Goal: Contribute content

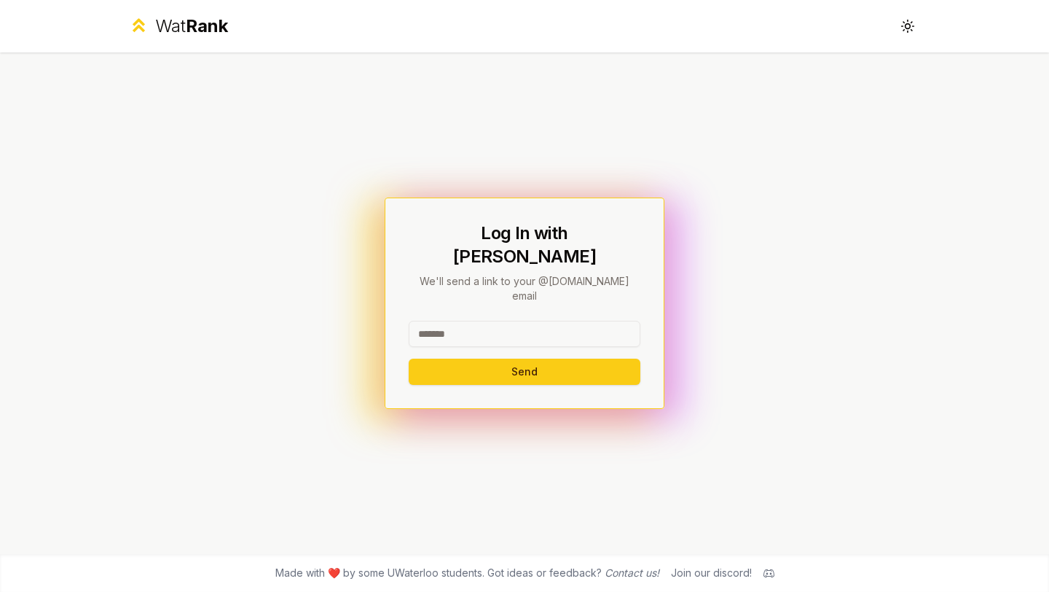
click at [480, 321] on input at bounding box center [525, 334] width 232 height 26
click at [496, 321] on input at bounding box center [525, 334] width 232 height 26
click at [494, 359] on button "Send" at bounding box center [525, 372] width 232 height 26
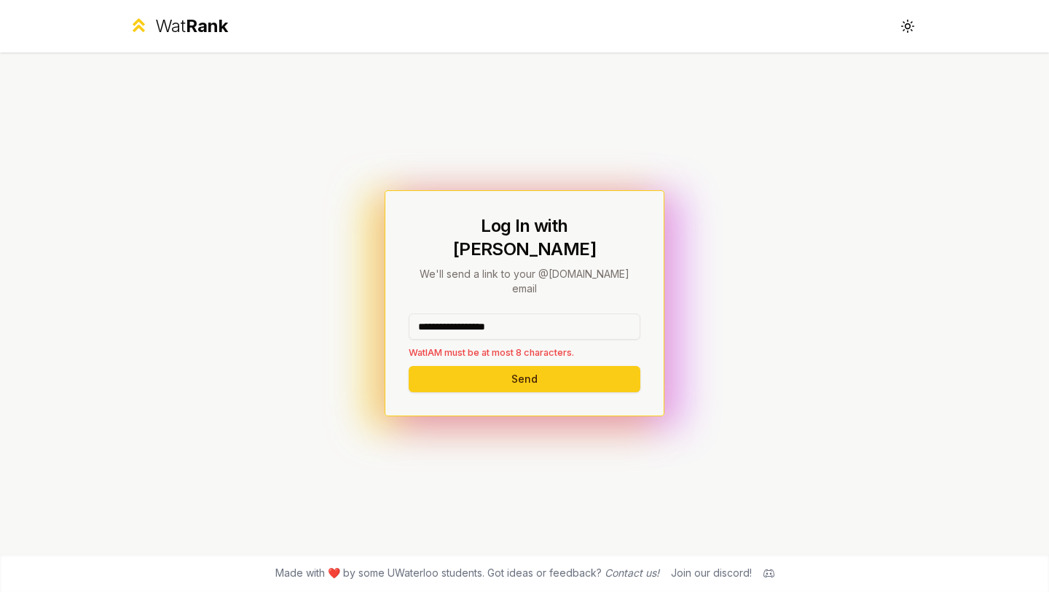
drag, startPoint x: 534, startPoint y: 304, endPoint x: 449, endPoint y: 304, distance: 85.3
click at [449, 313] on input "**********" at bounding box center [525, 326] width 232 height 26
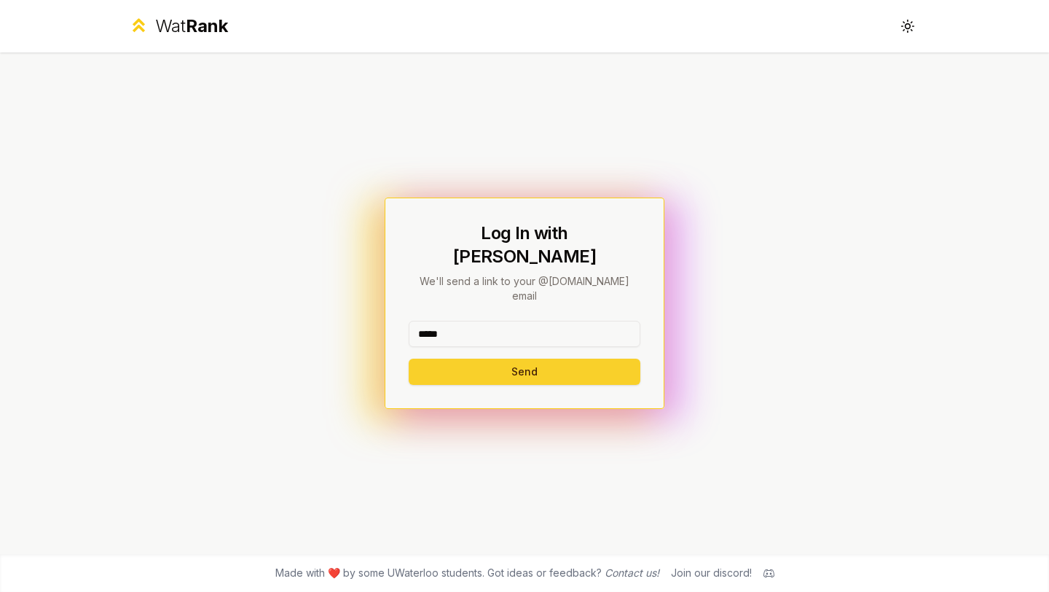
type input "*****"
click at [442, 359] on button "Send" at bounding box center [525, 372] width 232 height 26
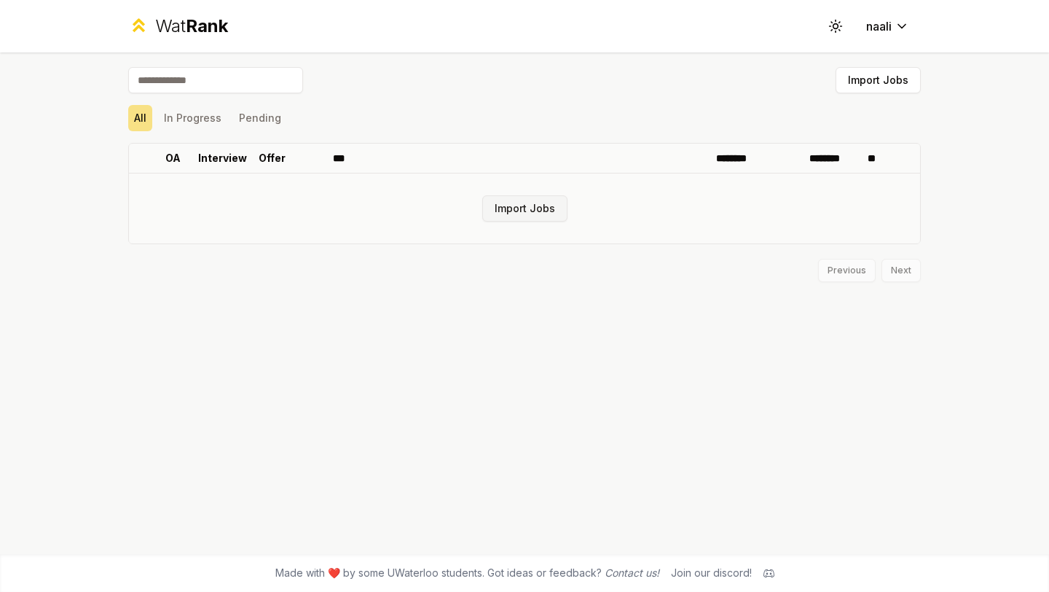
click at [506, 202] on button "Import Jobs" at bounding box center [524, 208] width 85 height 26
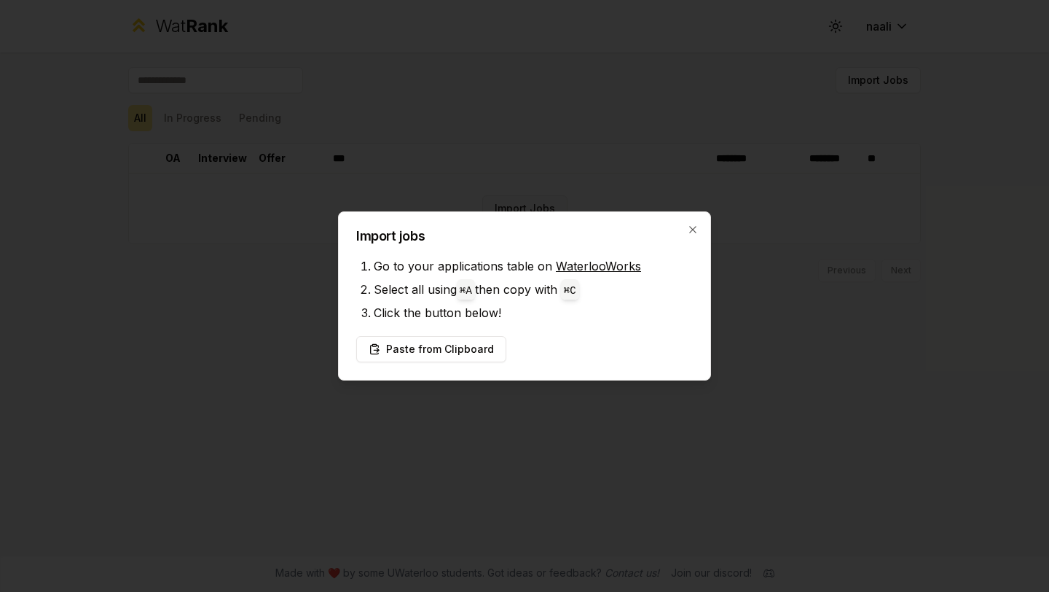
click at [506, 202] on div at bounding box center [524, 296] width 1049 height 592
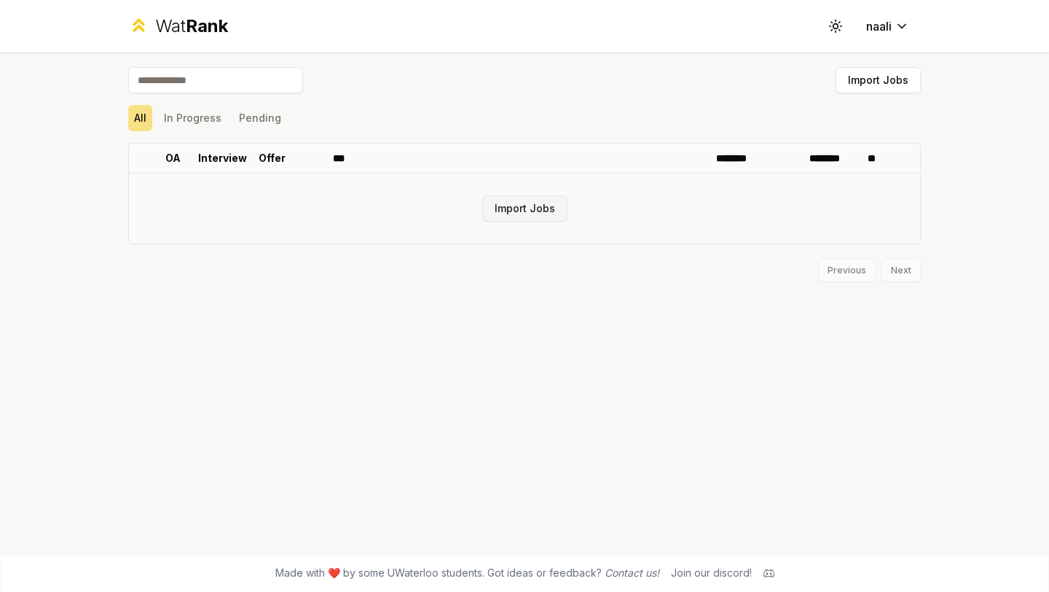
click at [510, 210] on button "Import Jobs" at bounding box center [524, 208] width 85 height 26
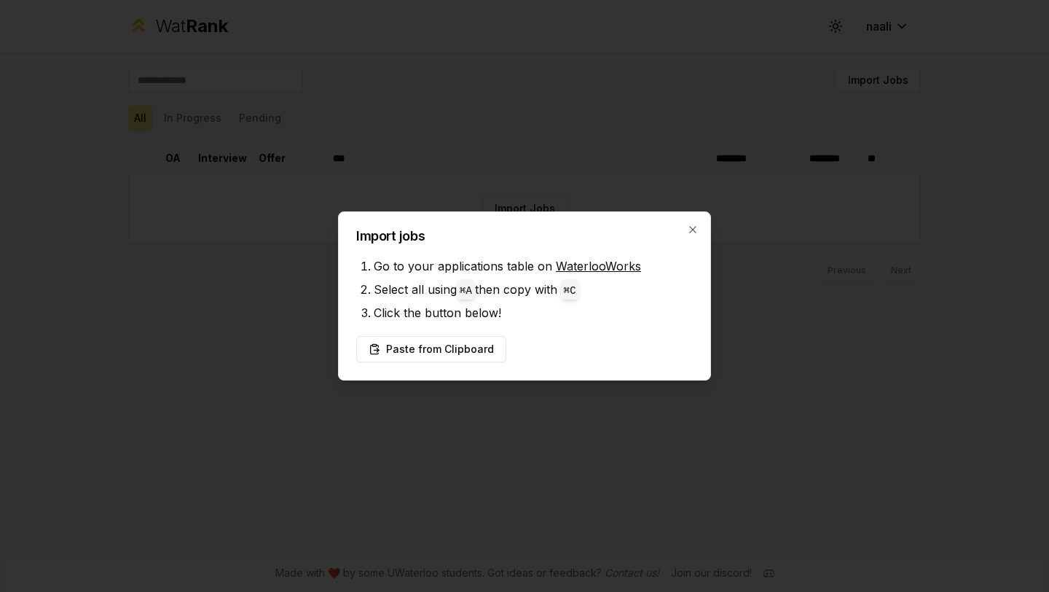
click at [477, 186] on div at bounding box center [524, 296] width 1049 height 592
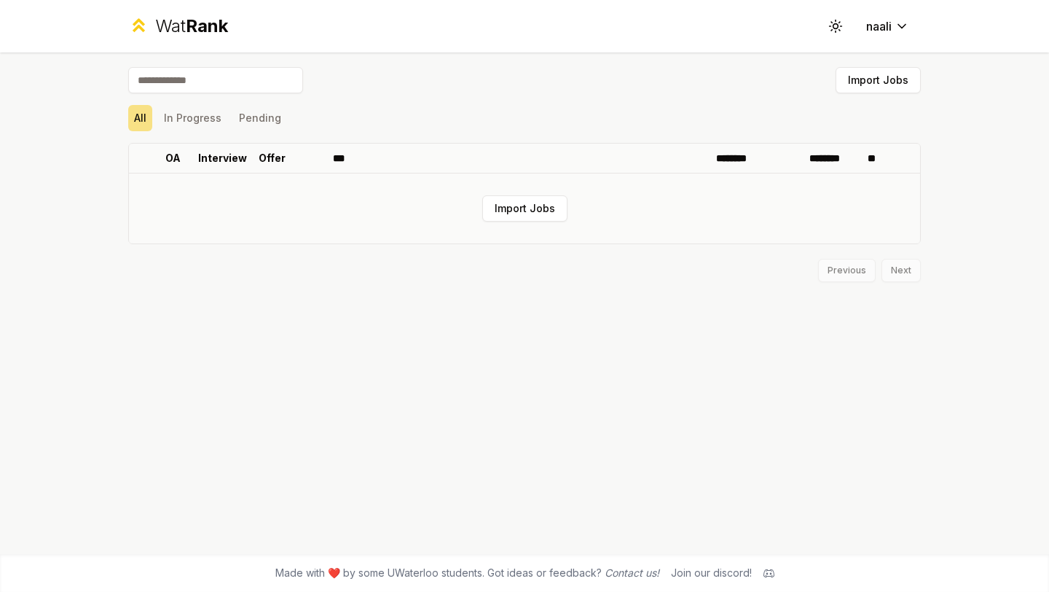
click at [404, 216] on td "Import Jobs" at bounding box center [524, 208] width 791 height 70
click at [541, 208] on button "Import Jobs" at bounding box center [524, 208] width 85 height 26
click at [512, 214] on button "Import Jobs" at bounding box center [524, 208] width 85 height 26
click at [876, 74] on button "Import Jobs" at bounding box center [878, 80] width 85 height 26
click at [769, 184] on td "Import Jobs" at bounding box center [524, 208] width 791 height 70
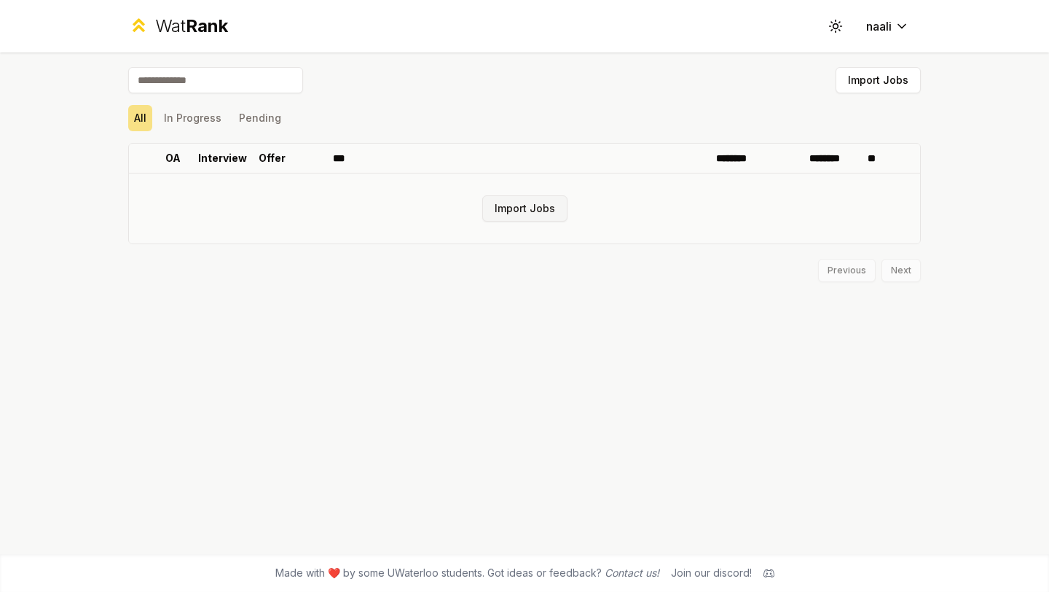
click at [506, 211] on button "Import Jobs" at bounding box center [524, 208] width 85 height 26
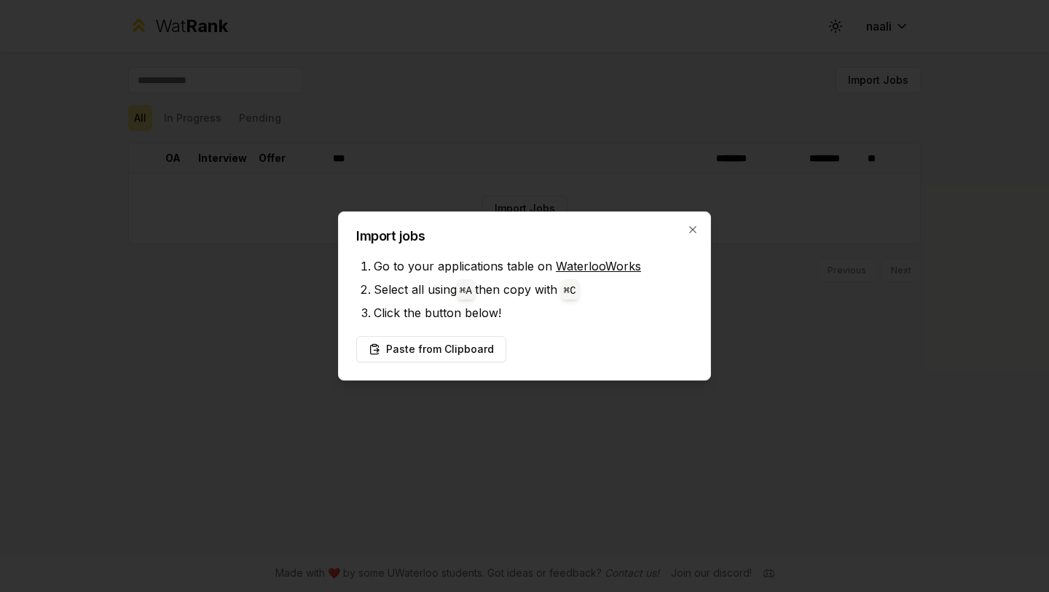
click at [643, 163] on div at bounding box center [524, 296] width 1049 height 592
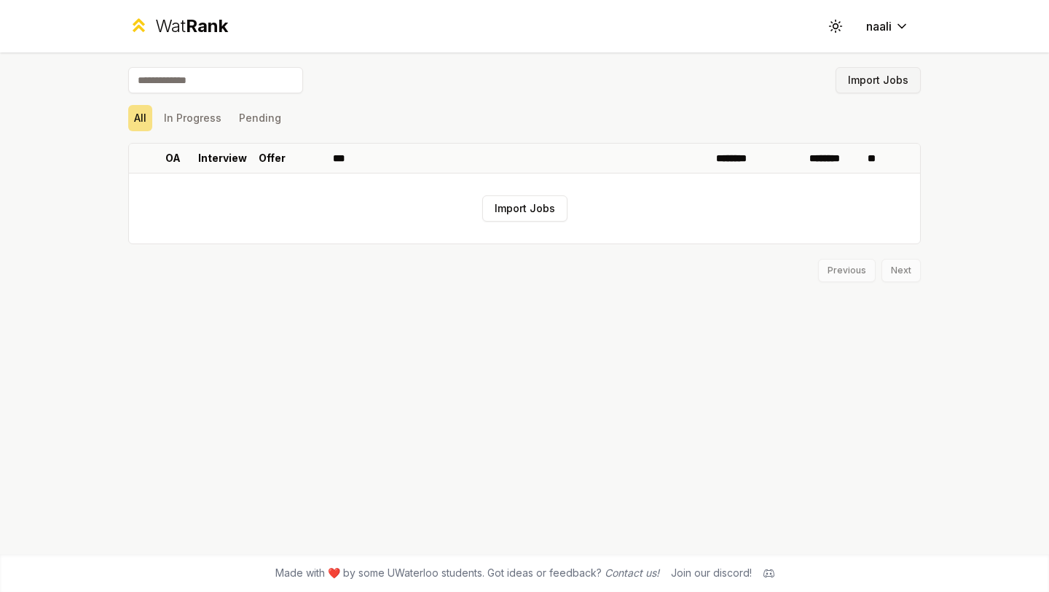
click at [869, 92] on button "Import Jobs" at bounding box center [878, 80] width 85 height 26
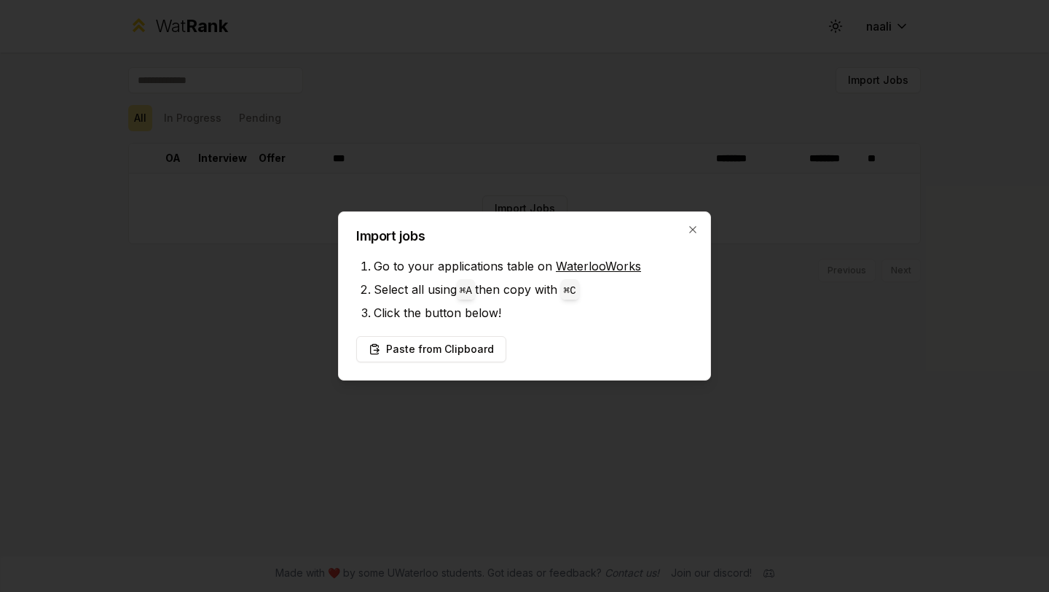
click at [869, 93] on div at bounding box center [524, 296] width 1049 height 592
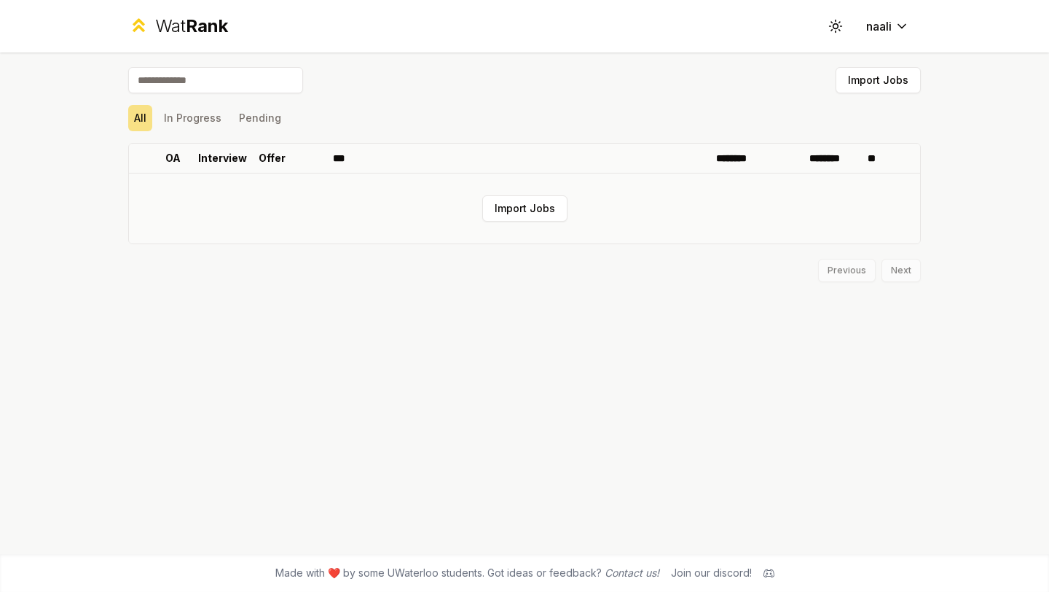
click at [399, 204] on td "Import Jobs" at bounding box center [524, 208] width 791 height 70
click at [536, 207] on button "Import Jobs" at bounding box center [524, 208] width 85 height 26
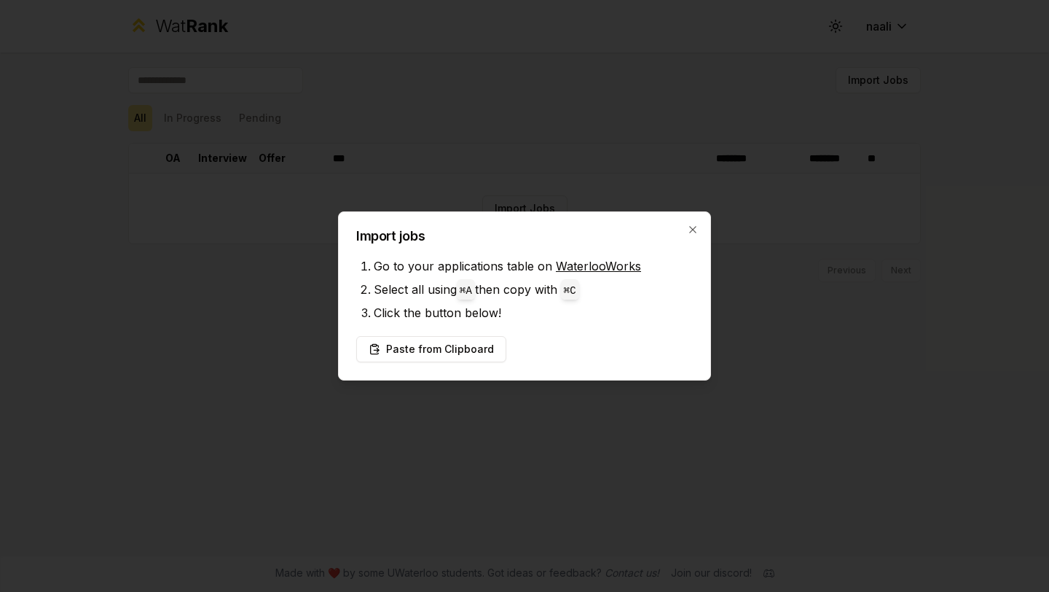
click at [686, 219] on div "Import jobs Go to your applications table on WaterlooWorks Select all using ⌘ A…" at bounding box center [524, 295] width 373 height 169
click at [687, 232] on icon "button" at bounding box center [693, 230] width 12 height 12
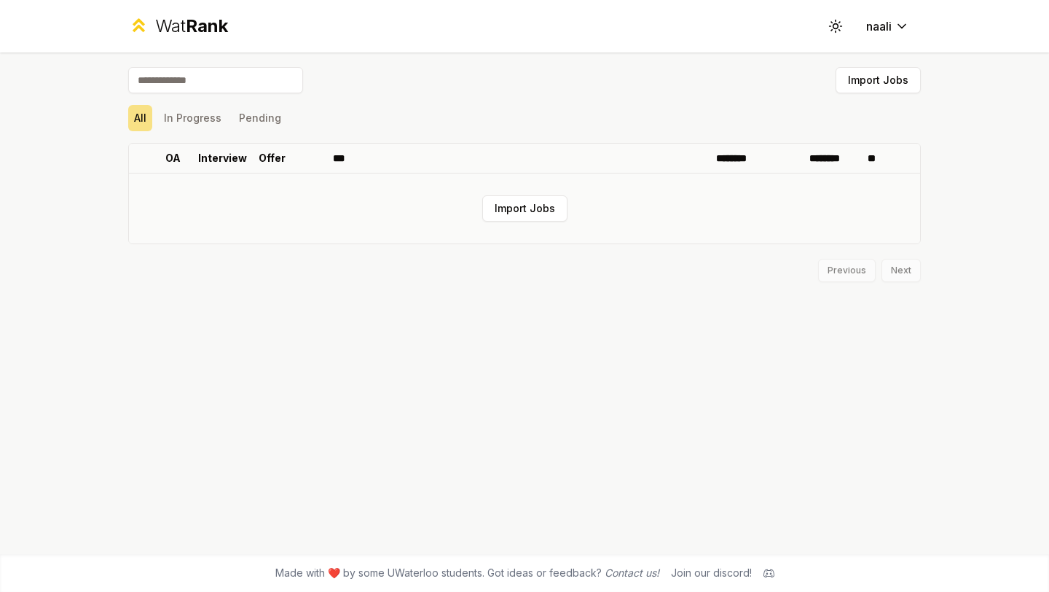
click at [684, 231] on td "Import Jobs" at bounding box center [524, 208] width 791 height 70
click at [543, 203] on button "Import Jobs" at bounding box center [524, 208] width 85 height 26
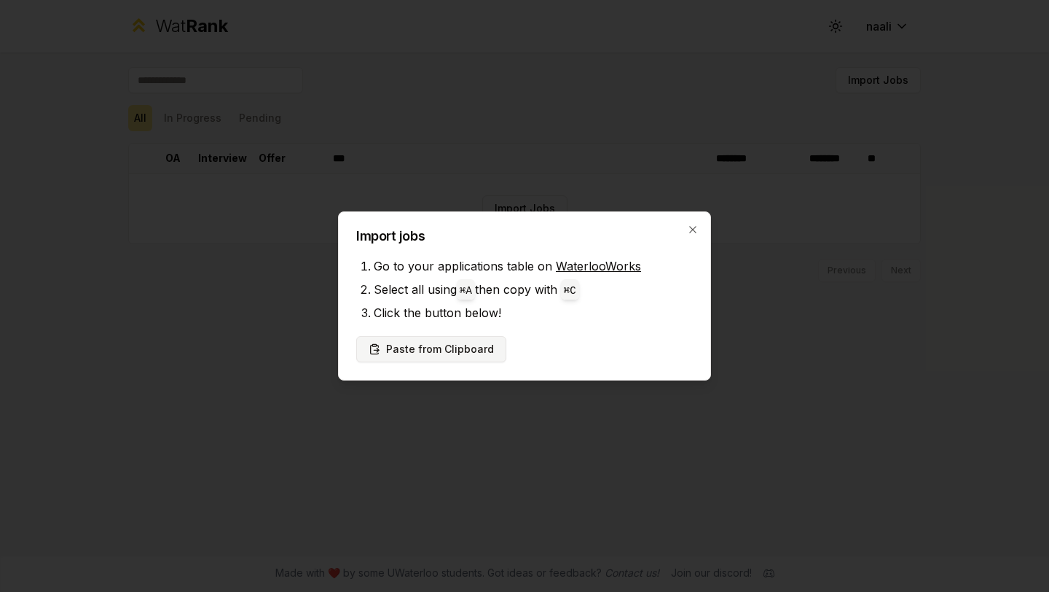
click at [438, 348] on button "Paste from Clipboard" at bounding box center [431, 349] width 150 height 26
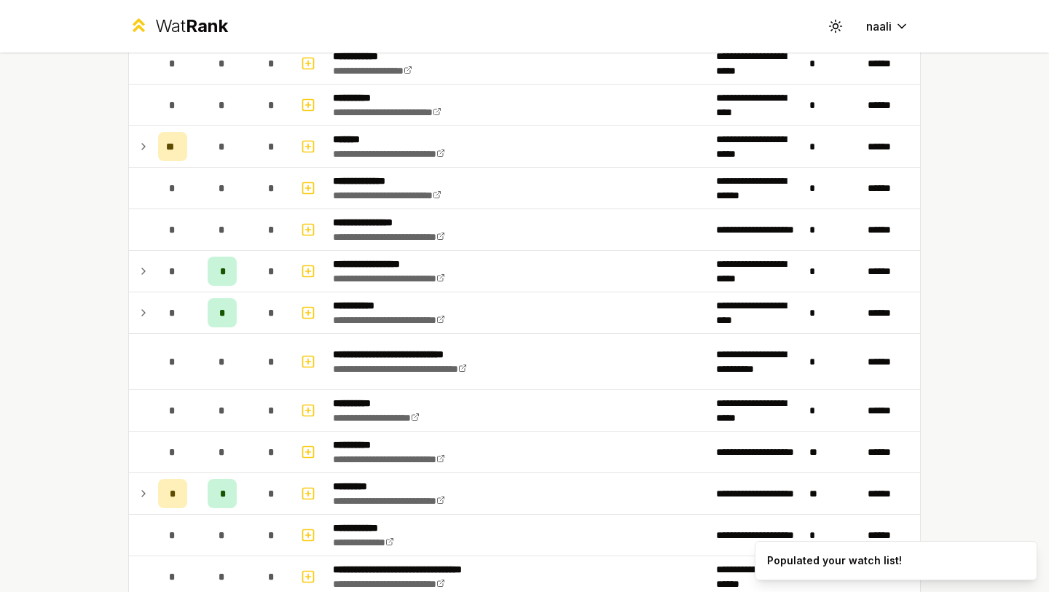
scroll to position [1589, 0]
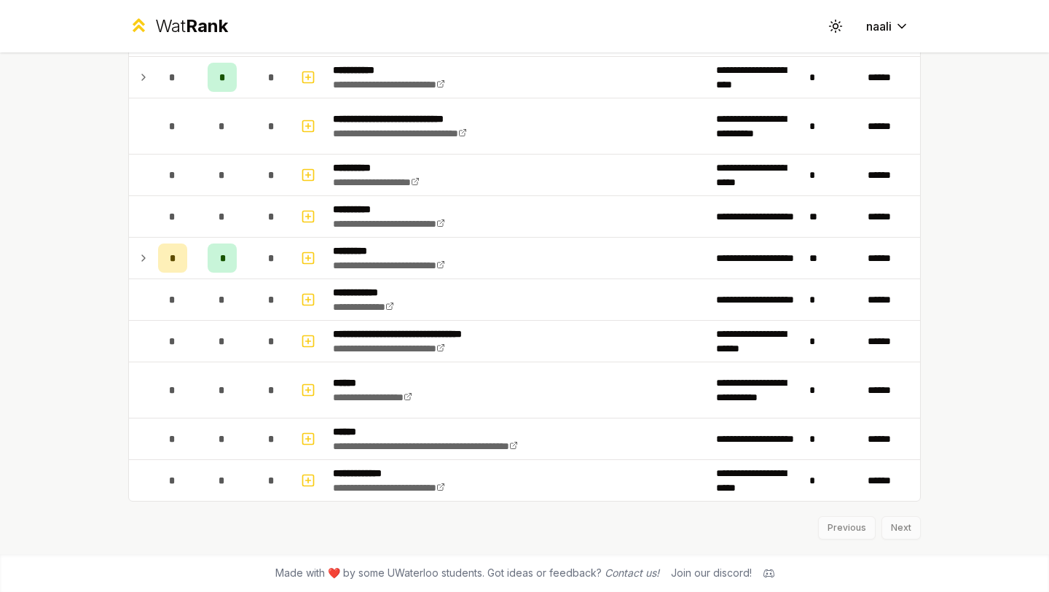
click at [894, 525] on div "Previous Next" at bounding box center [524, 520] width 793 height 38
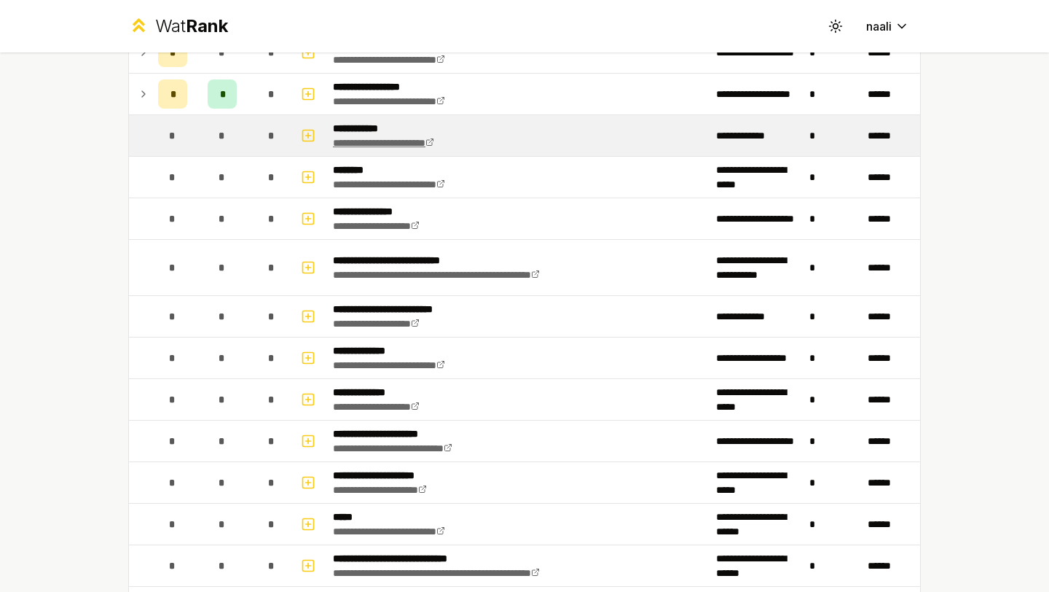
scroll to position [168, 0]
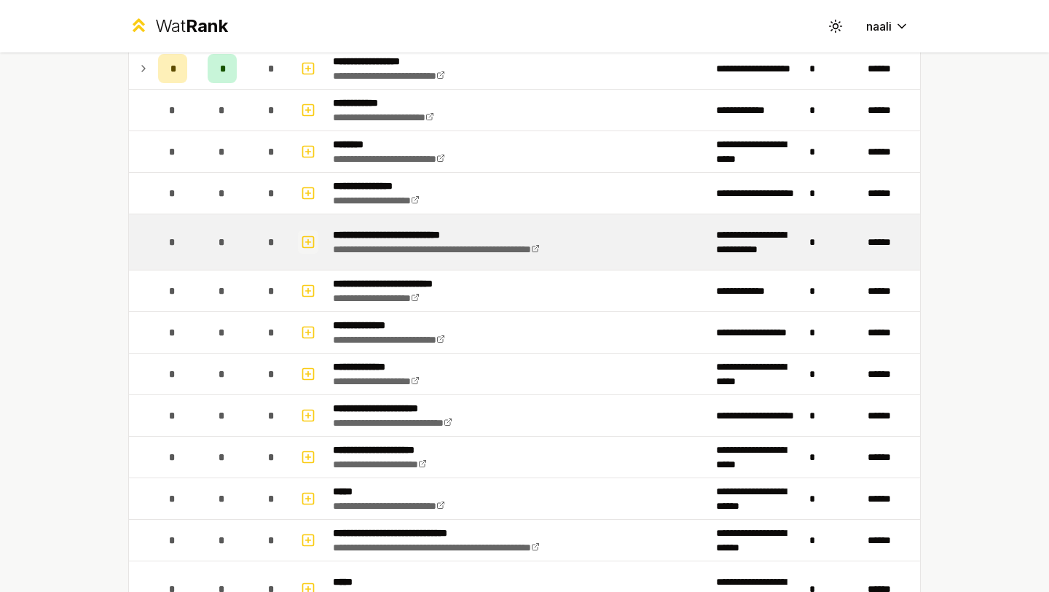
click at [310, 242] on icon "button" at bounding box center [308, 241] width 15 height 17
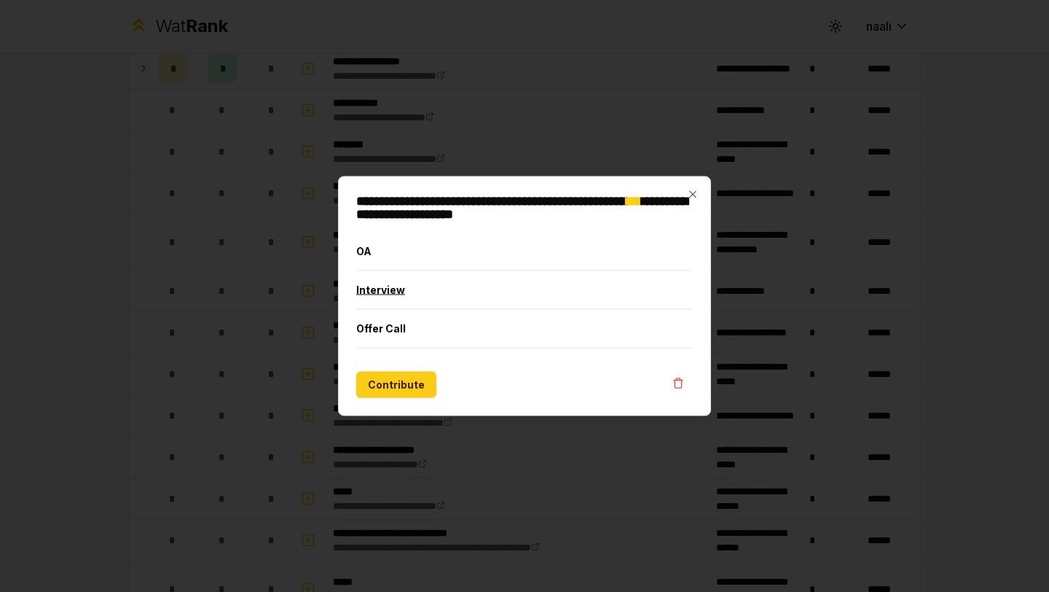
click at [403, 289] on button "Interview" at bounding box center [524, 290] width 337 height 38
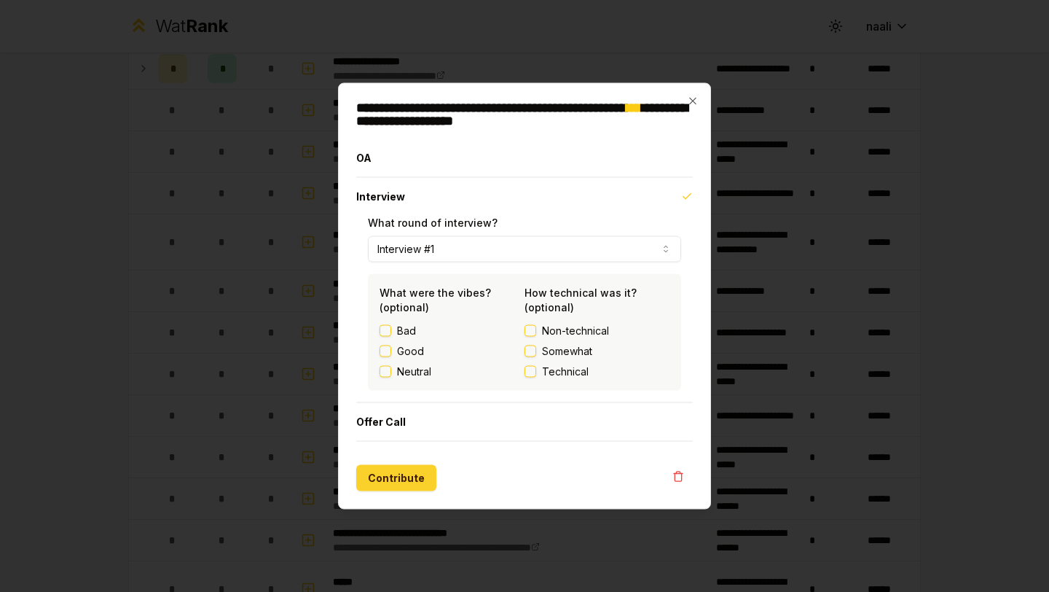
click at [386, 476] on button "Contribute" at bounding box center [396, 478] width 80 height 26
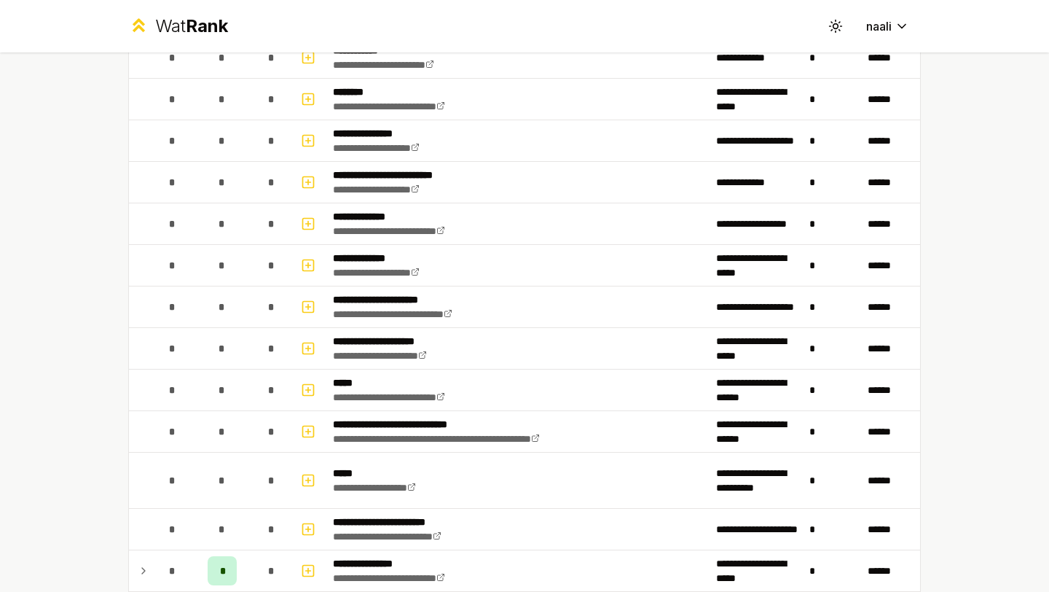
scroll to position [0, 0]
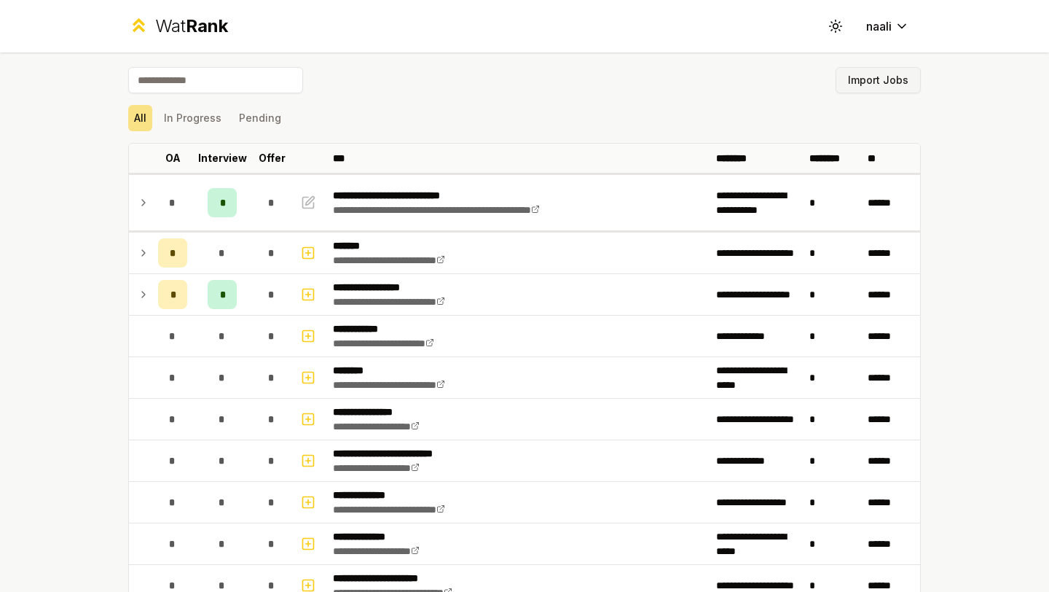
click at [893, 77] on button "Import Jobs" at bounding box center [878, 80] width 85 height 26
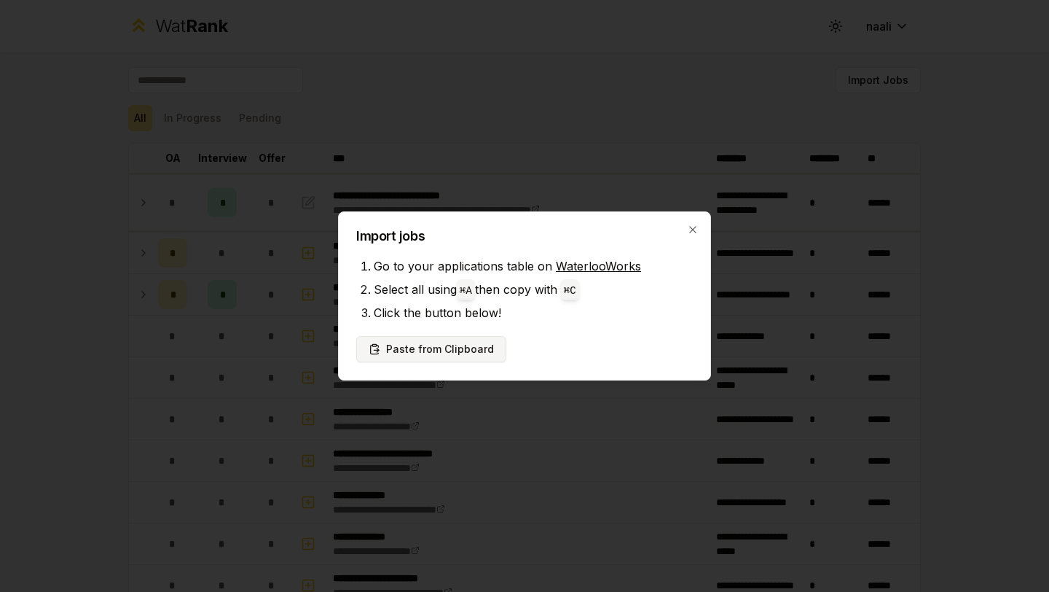
click at [414, 351] on button "Paste from Clipboard" at bounding box center [431, 349] width 150 height 26
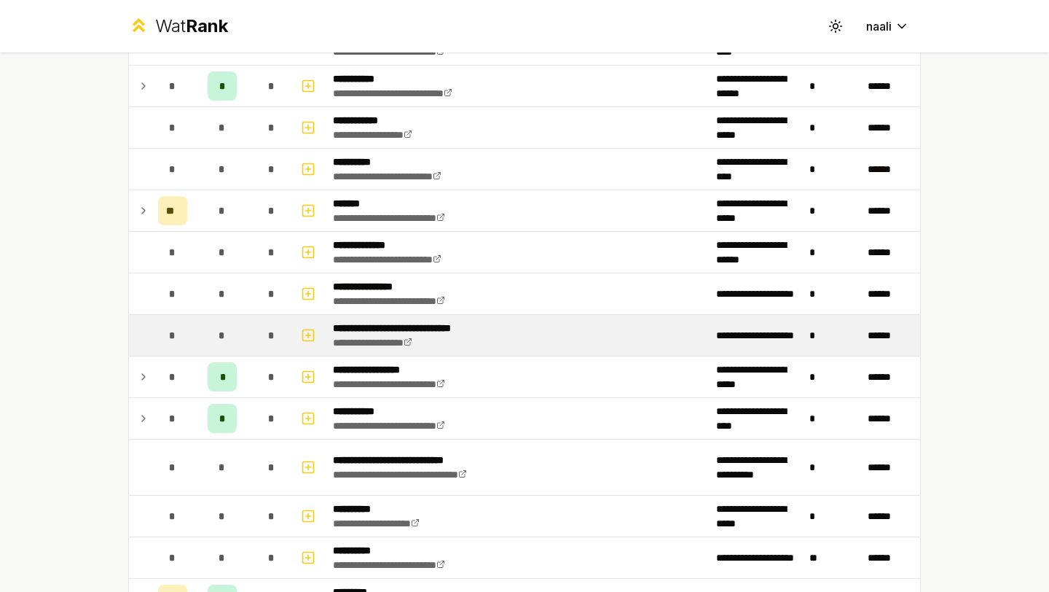
scroll to position [1529, 0]
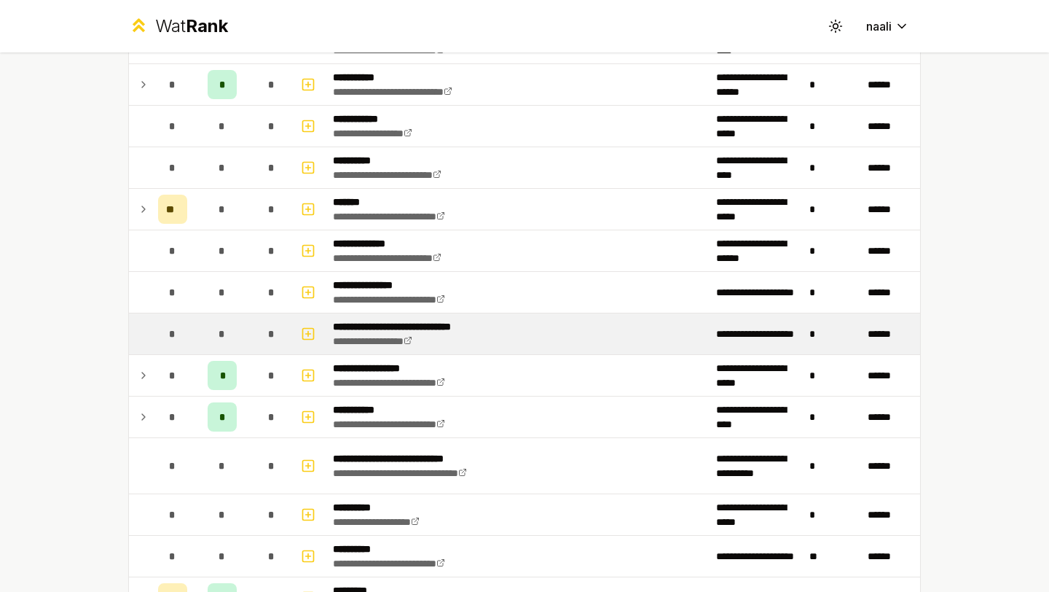
click at [225, 340] on span "*" at bounding box center [222, 334] width 7 height 15
click at [316, 338] on button "button" at bounding box center [308, 333] width 20 height 23
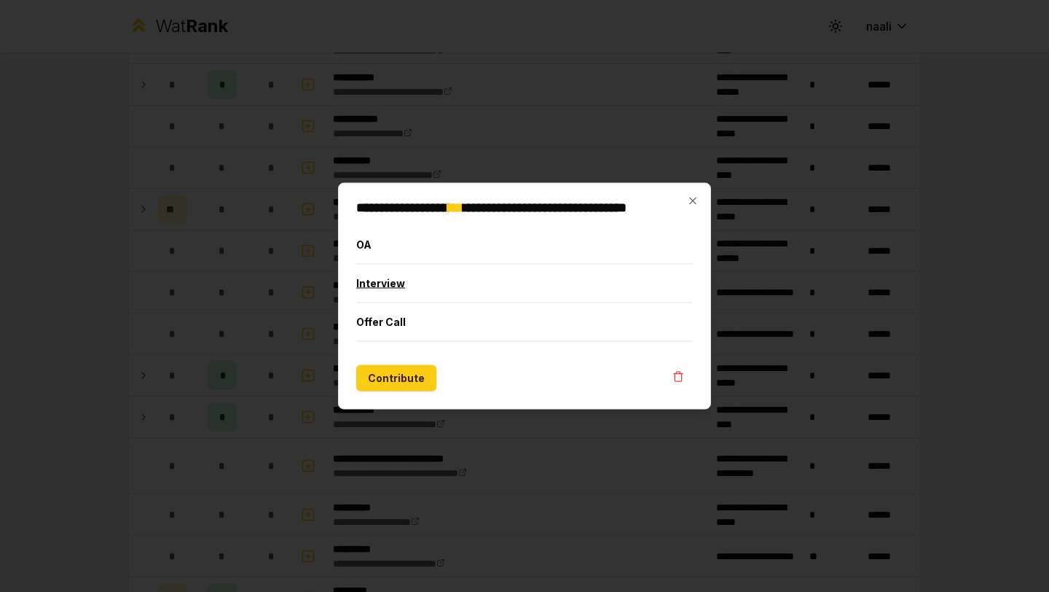
click at [429, 284] on button "Interview" at bounding box center [524, 284] width 337 height 38
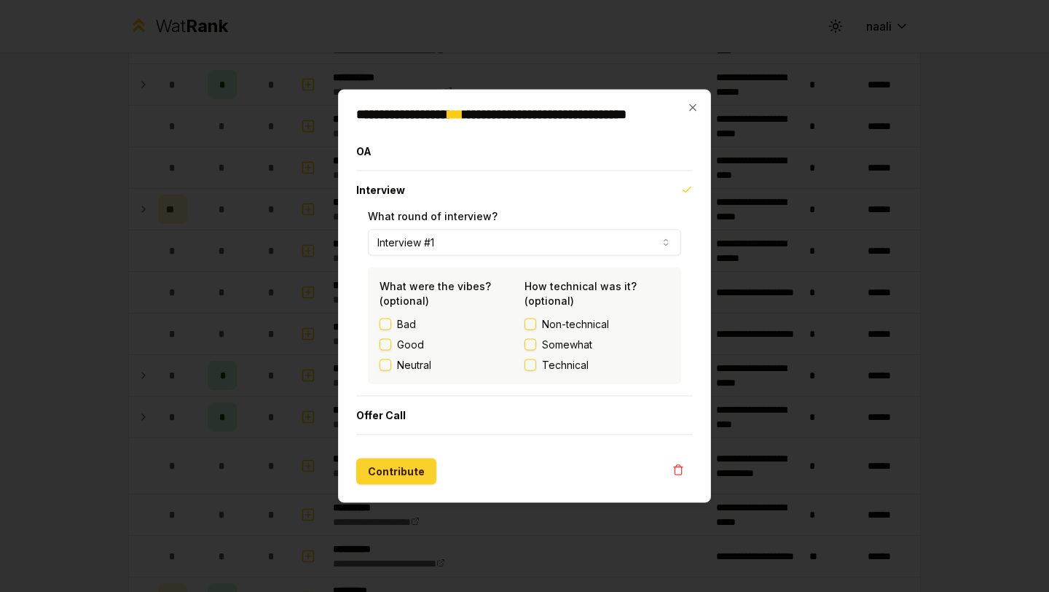
click at [394, 469] on button "Contribute" at bounding box center [396, 471] width 80 height 26
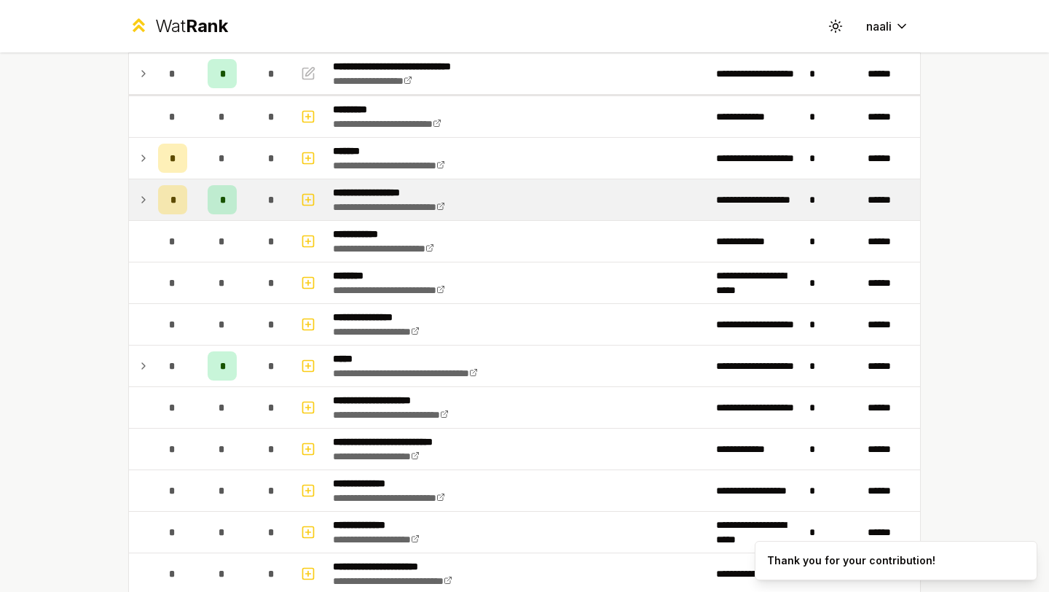
scroll to position [206, 0]
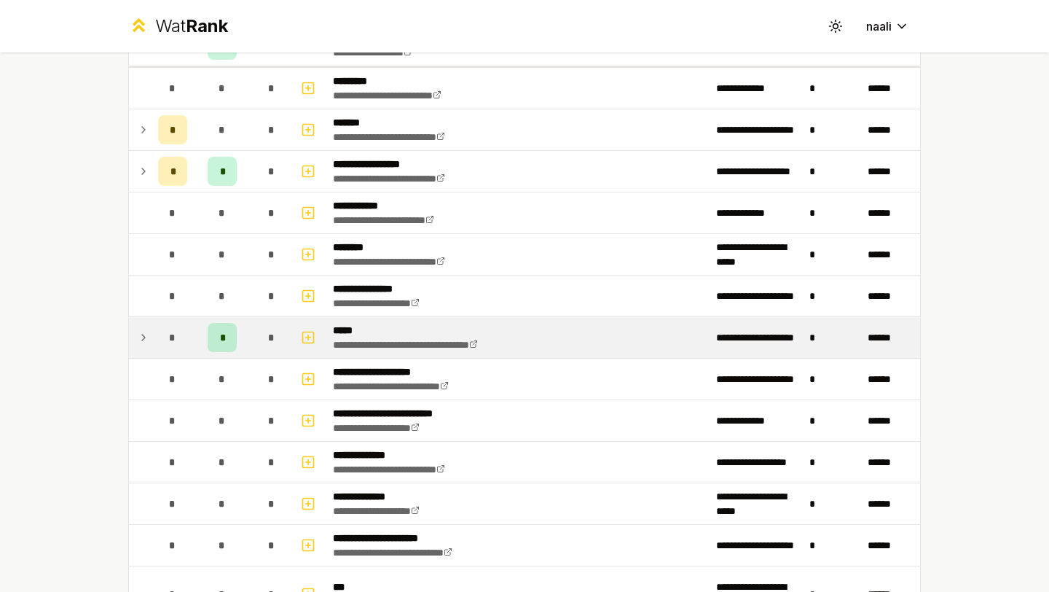
click at [223, 334] on span "*" at bounding box center [222, 337] width 4 height 15
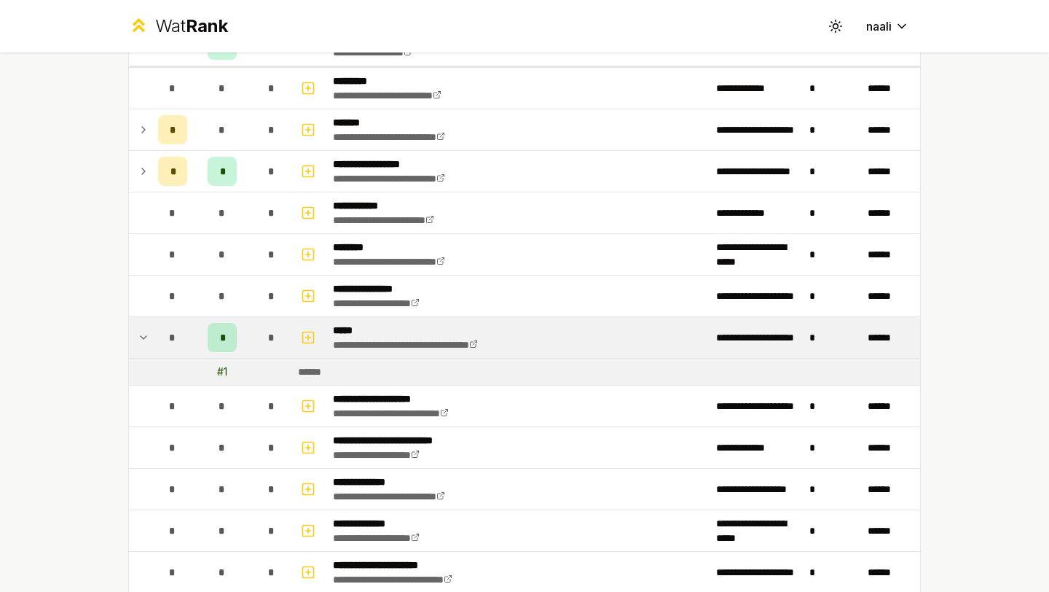
click at [223, 334] on span "*" at bounding box center [222, 337] width 4 height 15
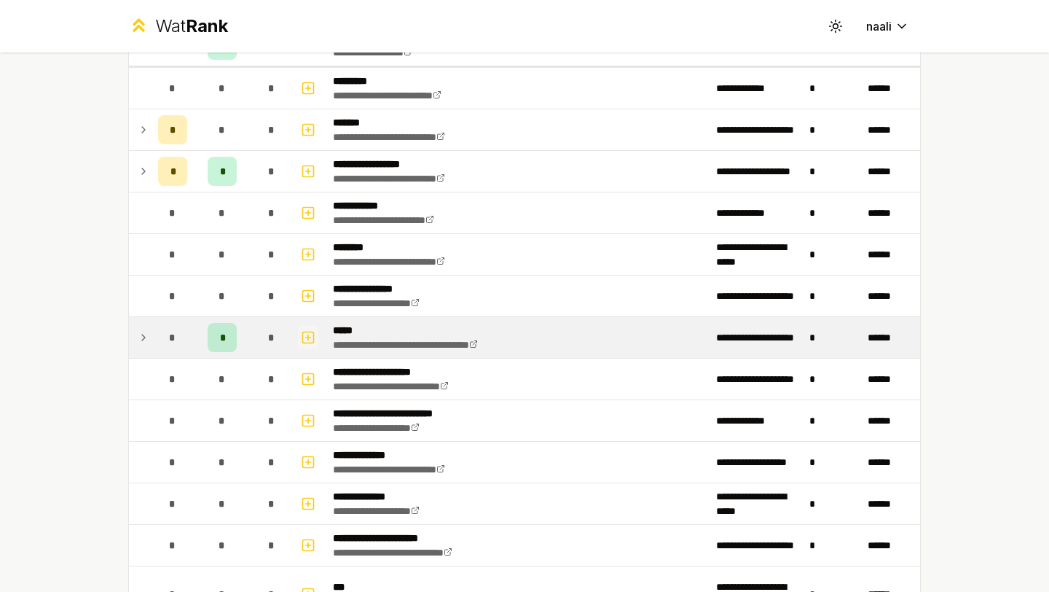
click at [312, 339] on icon "button" at bounding box center [308, 337] width 15 height 17
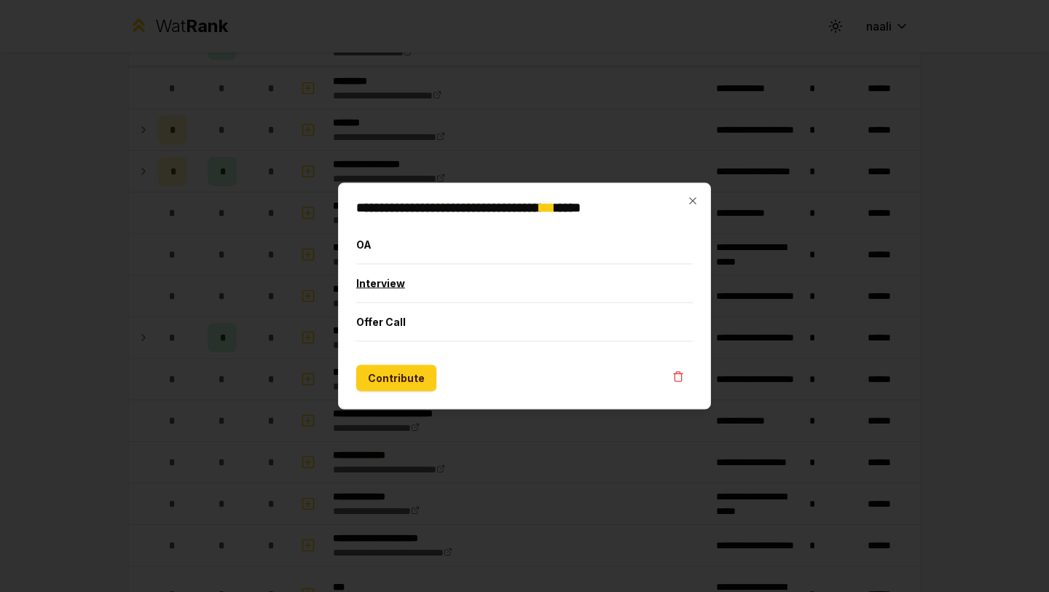
click at [408, 291] on button "Interview" at bounding box center [524, 284] width 337 height 38
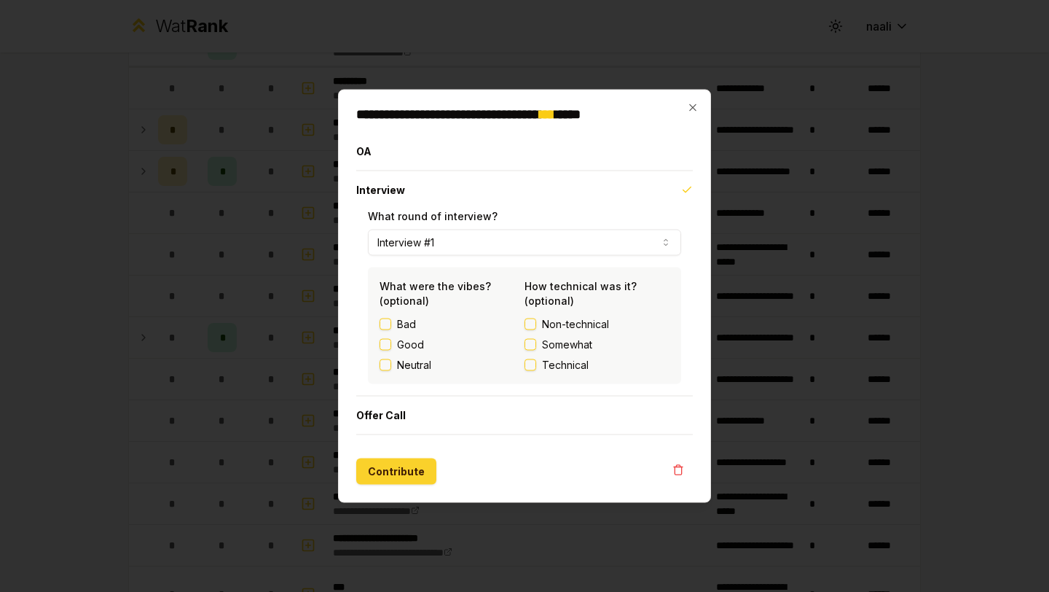
click at [407, 474] on button "Contribute" at bounding box center [396, 471] width 80 height 26
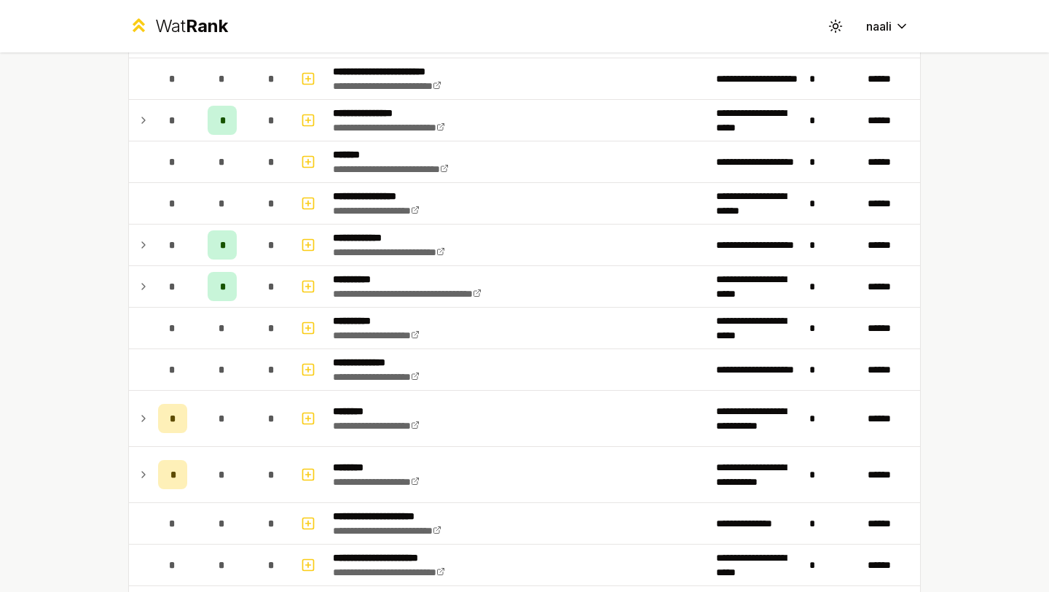
scroll to position [1135, 0]
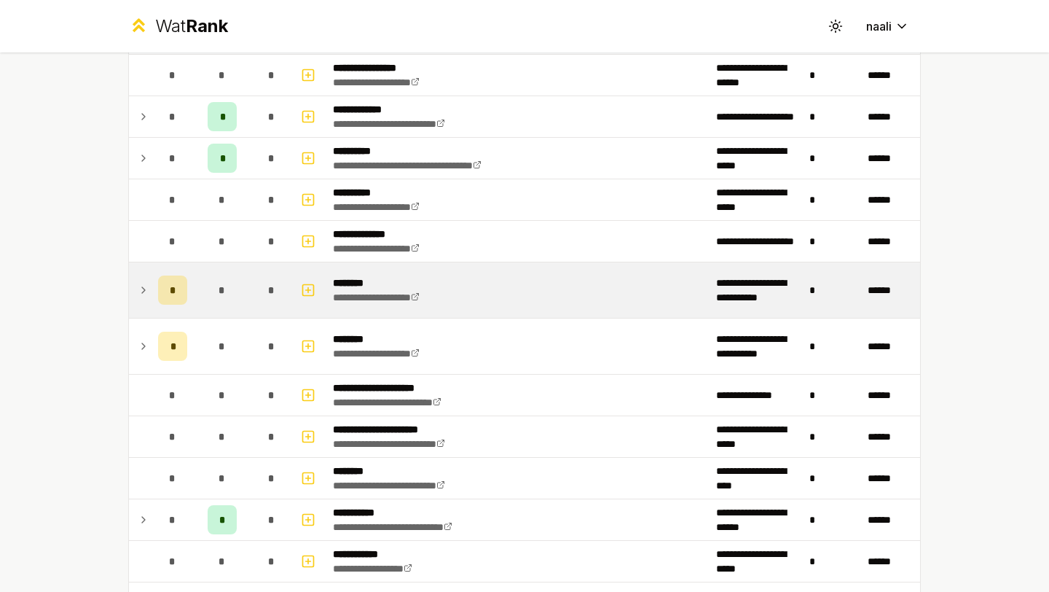
click at [179, 291] on div "*" at bounding box center [172, 289] width 29 height 29
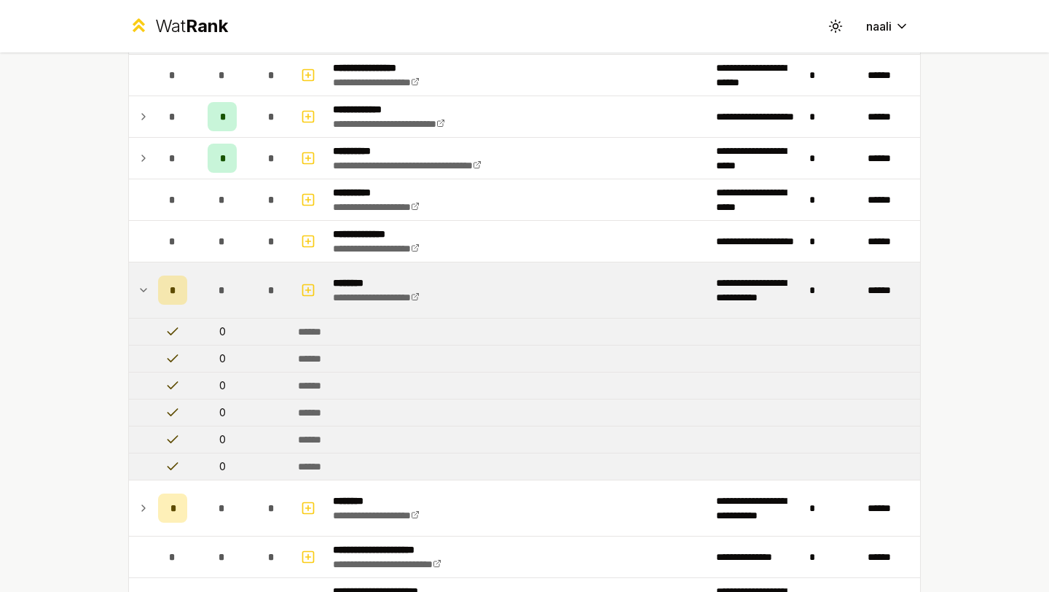
click at [179, 291] on div "*" at bounding box center [172, 289] width 29 height 29
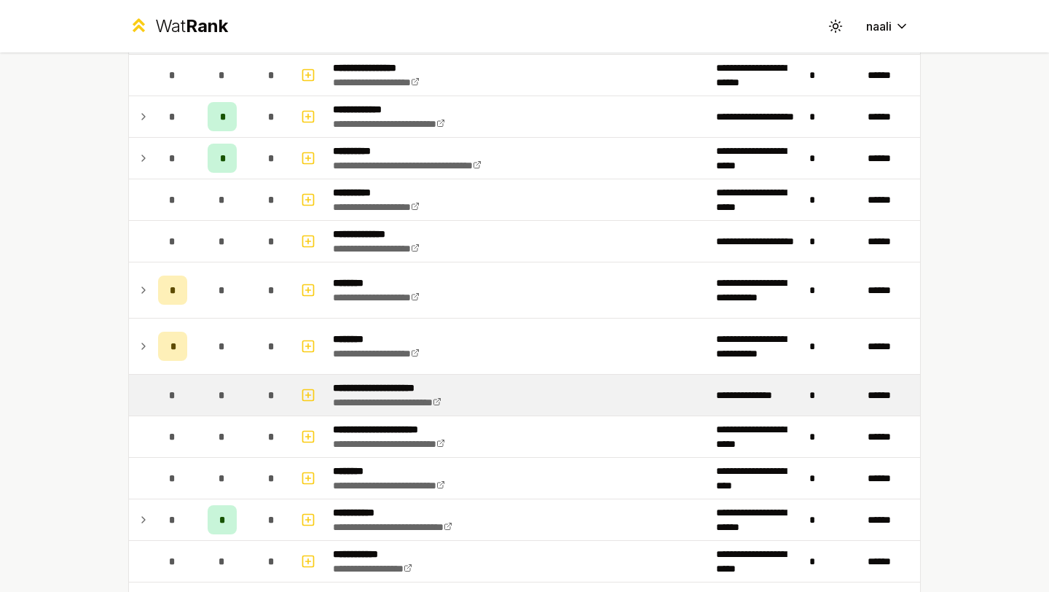
scroll to position [1139, 0]
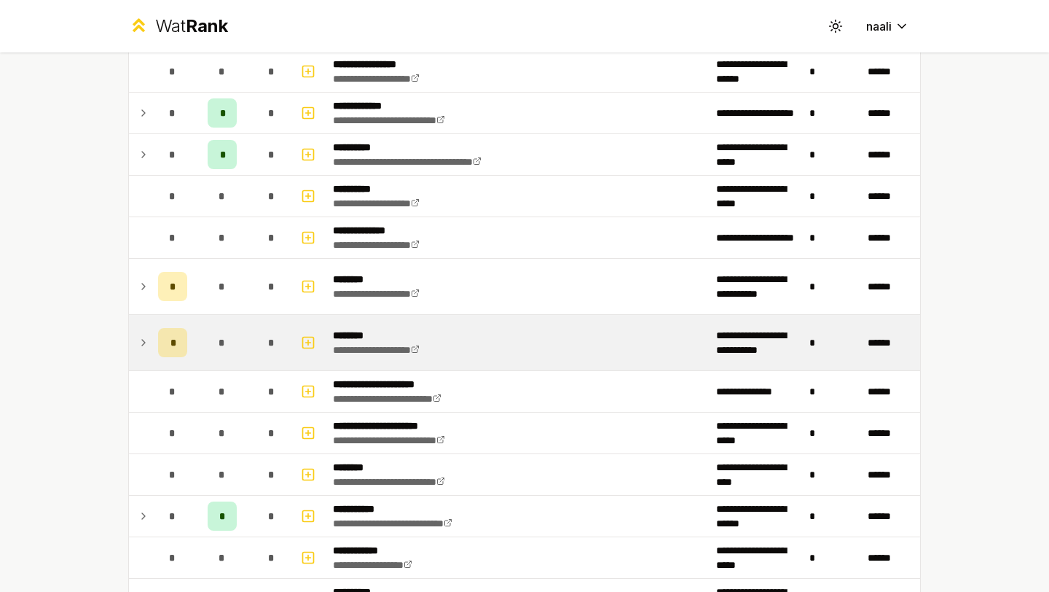
click at [167, 343] on div "*" at bounding box center [172, 342] width 29 height 29
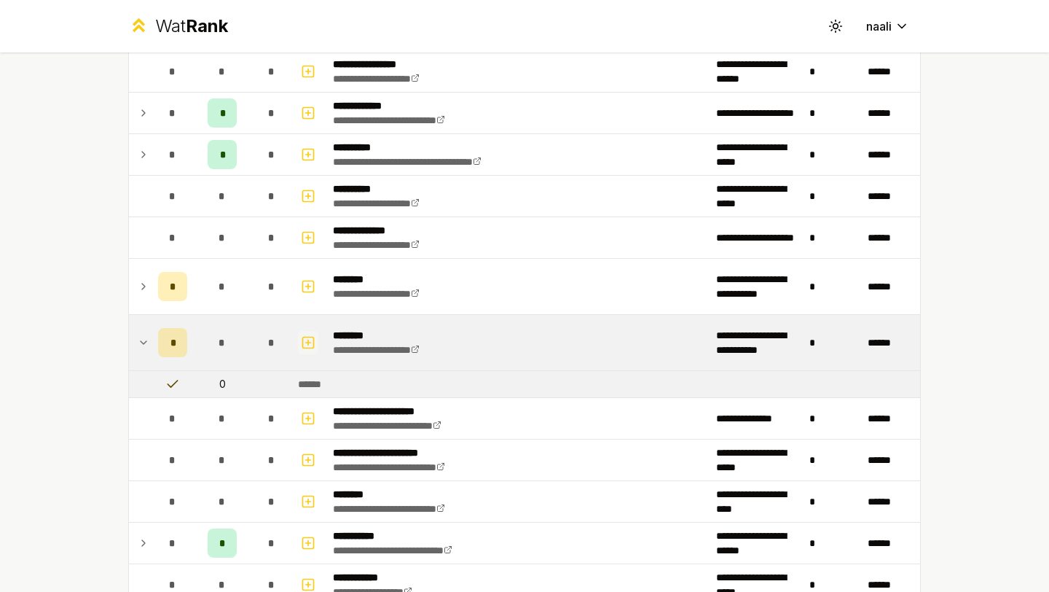
click at [306, 351] on button "button" at bounding box center [308, 342] width 20 height 23
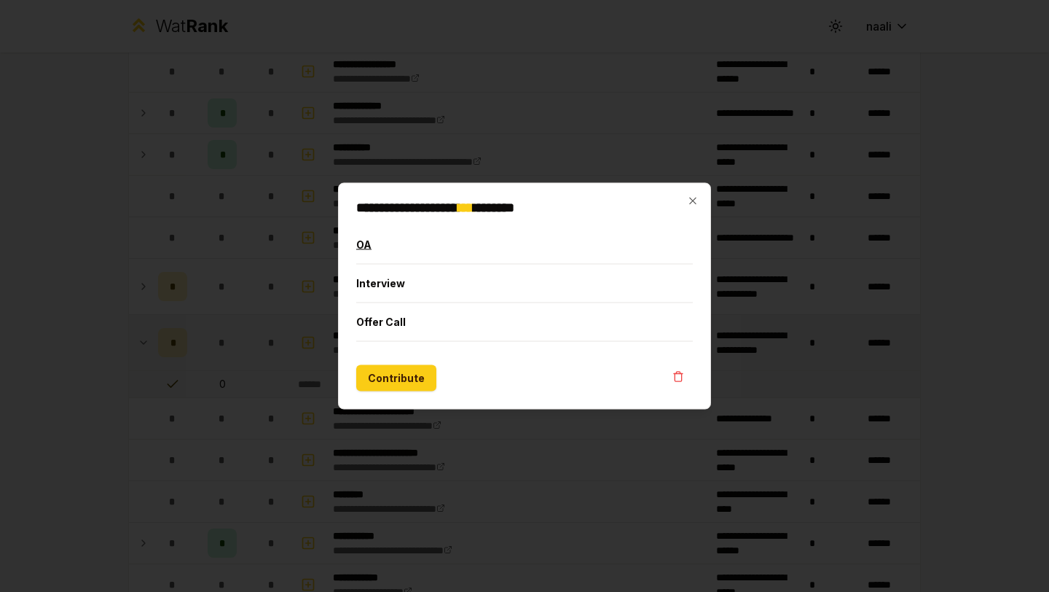
click at [383, 252] on button "OA" at bounding box center [524, 245] width 337 height 38
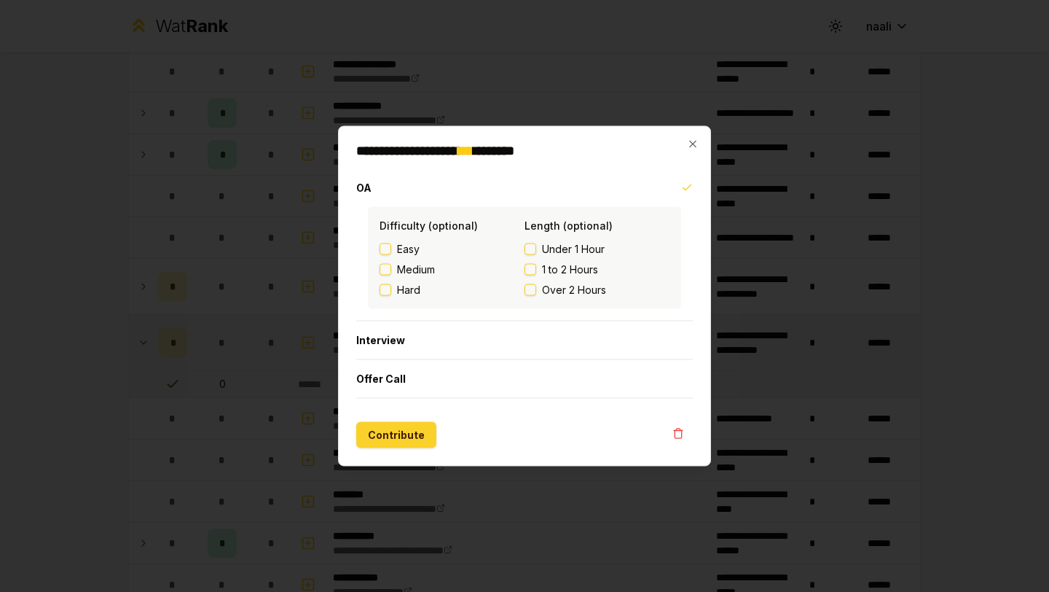
click at [398, 437] on button "Contribute" at bounding box center [396, 435] width 80 height 26
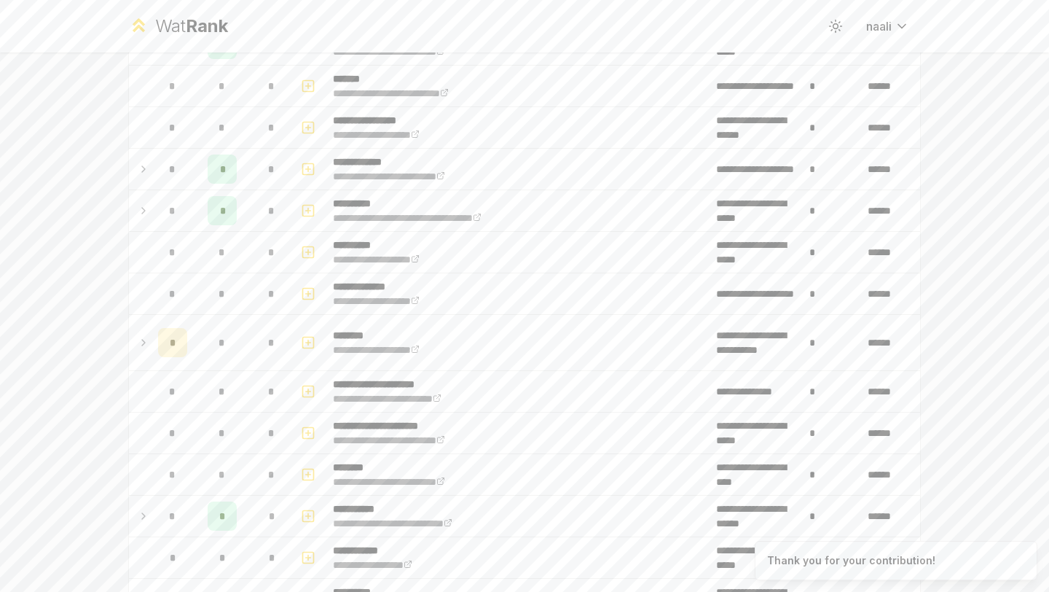
scroll to position [0, 0]
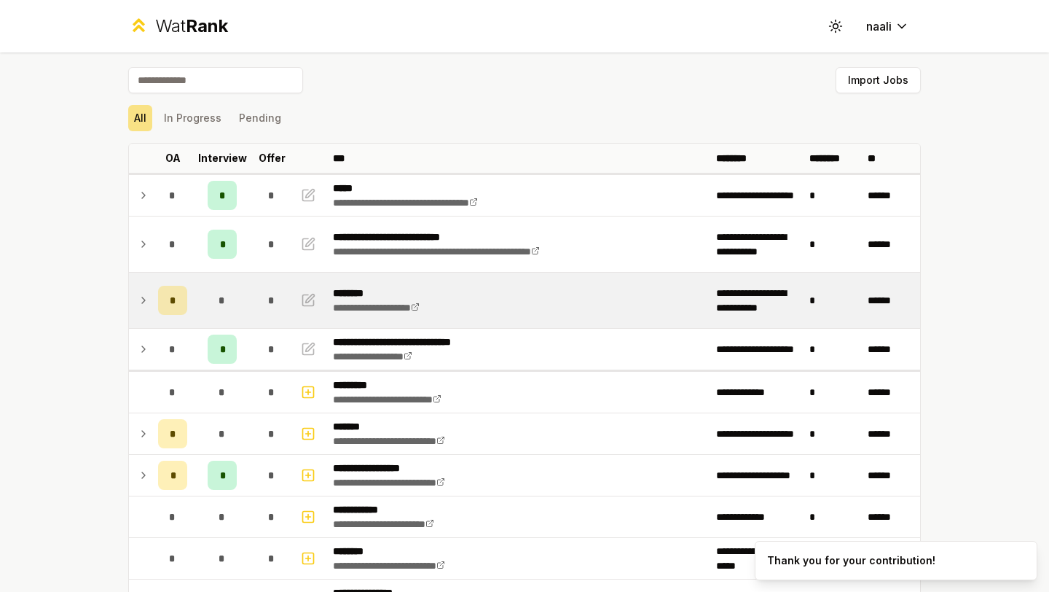
click at [175, 305] on span "*" at bounding box center [173, 300] width 7 height 15
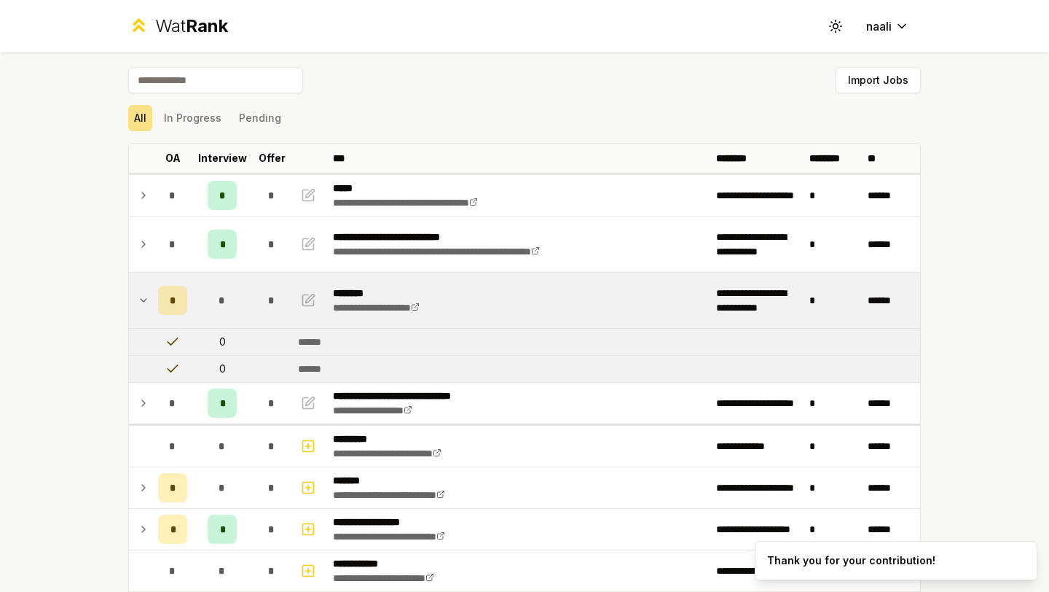
click at [175, 305] on span "*" at bounding box center [173, 300] width 7 height 15
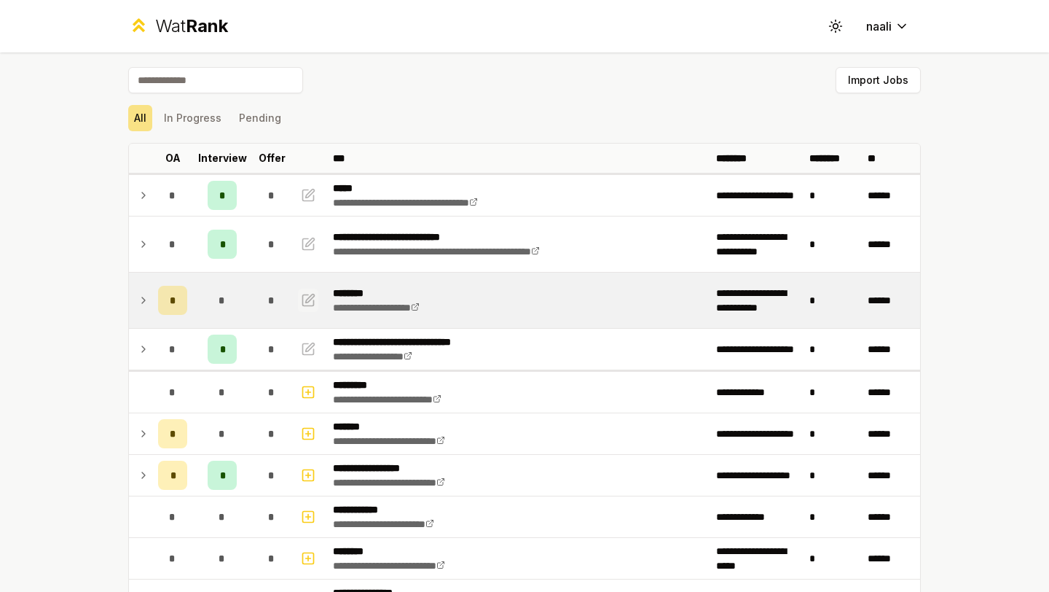
click at [313, 305] on icon "button" at bounding box center [308, 299] width 11 height 11
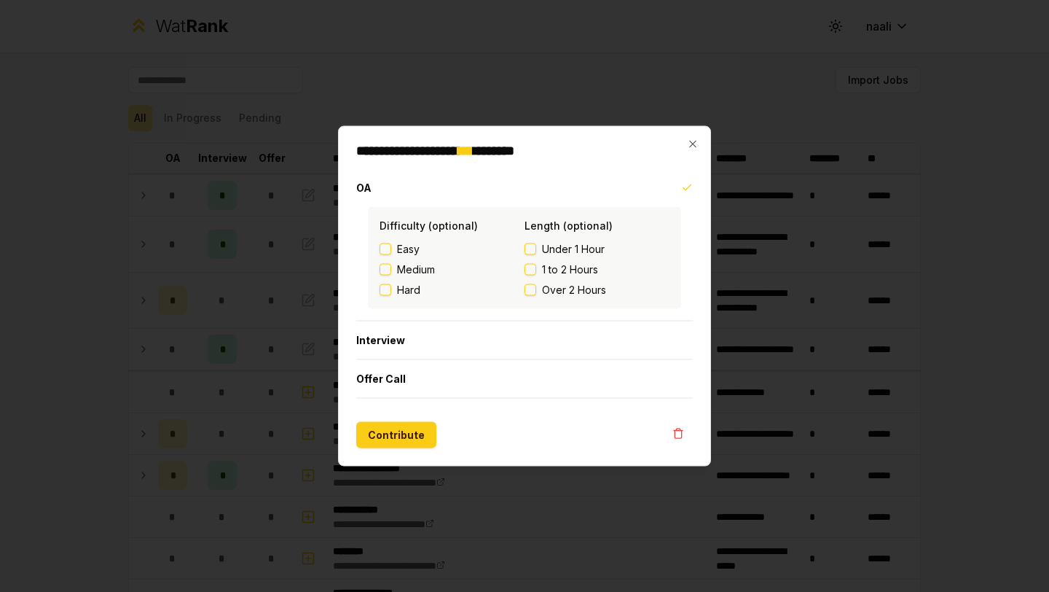
click at [236, 308] on div at bounding box center [524, 296] width 1049 height 592
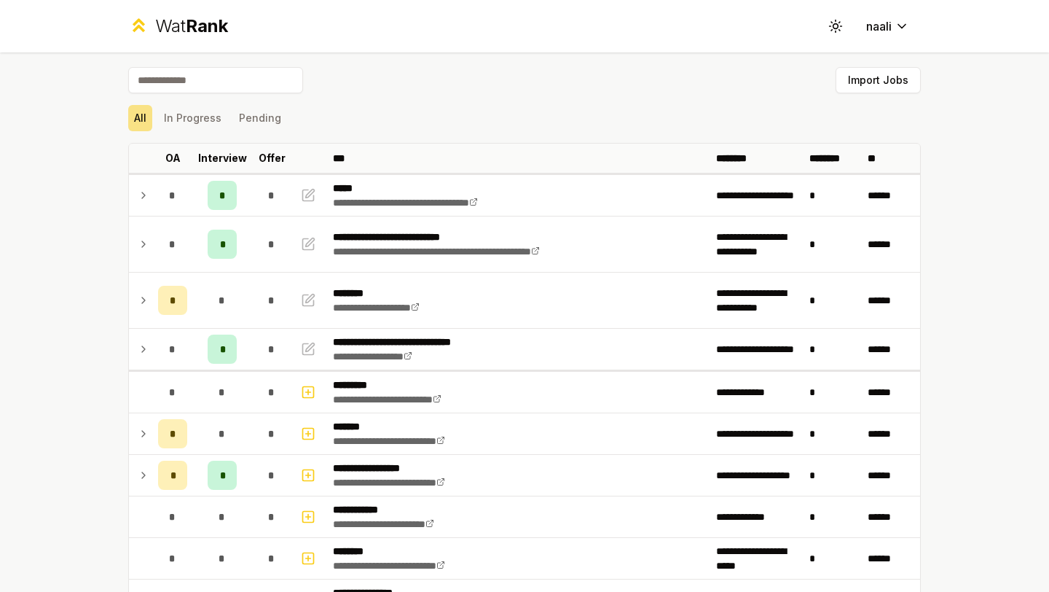
click at [462, 93] on div "Import Jobs" at bounding box center [524, 83] width 793 height 32
